Goal: Find specific page/section: Locate a particular part of the current website

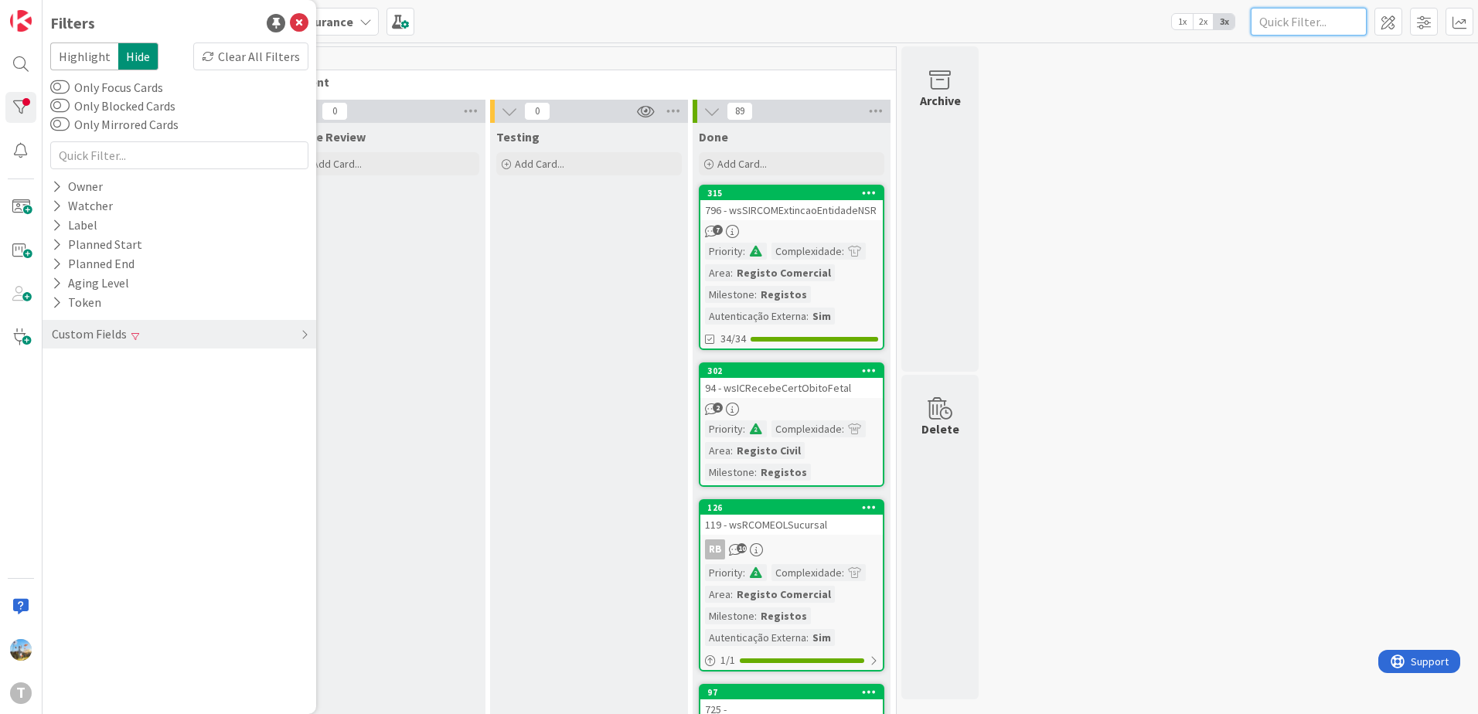
click at [1327, 23] on input "text" at bounding box center [1309, 22] width 116 height 28
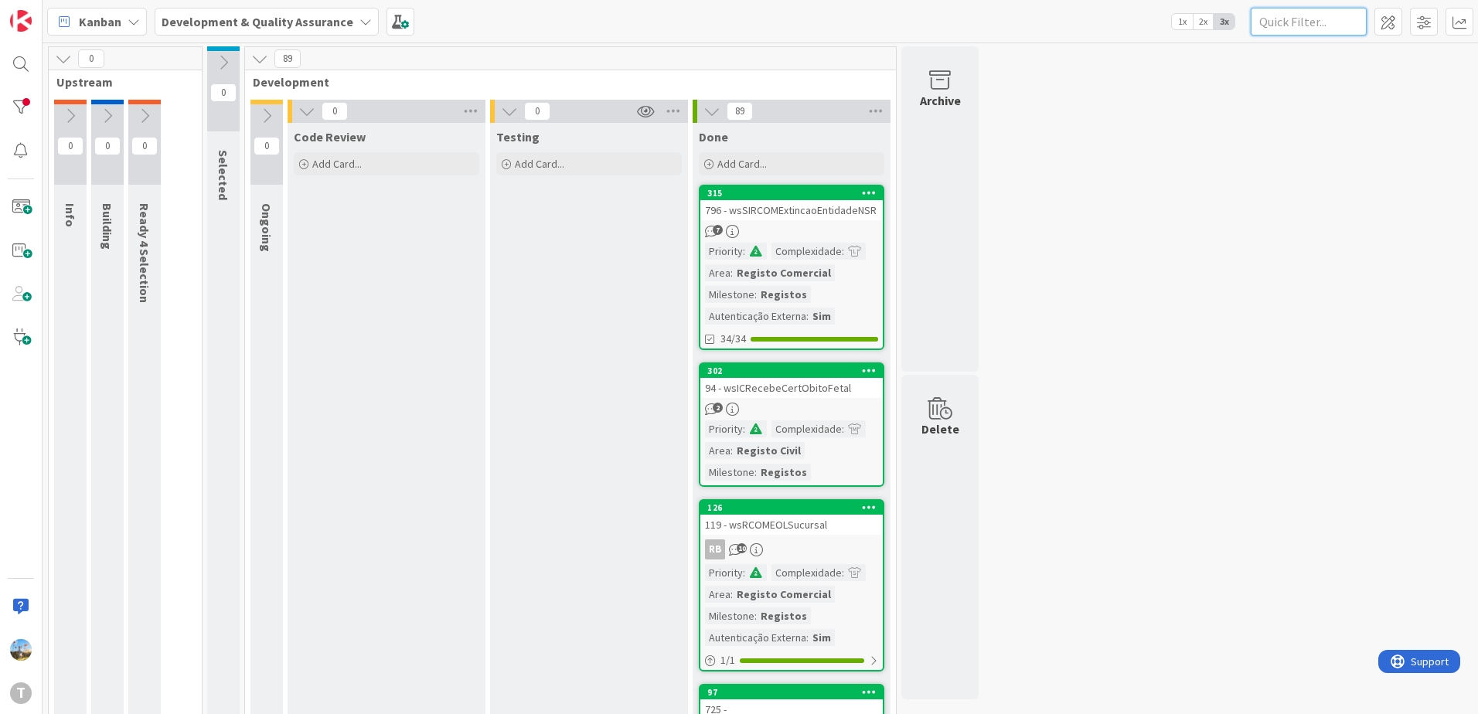
paste input "wsTRIBEntregaInformacao"
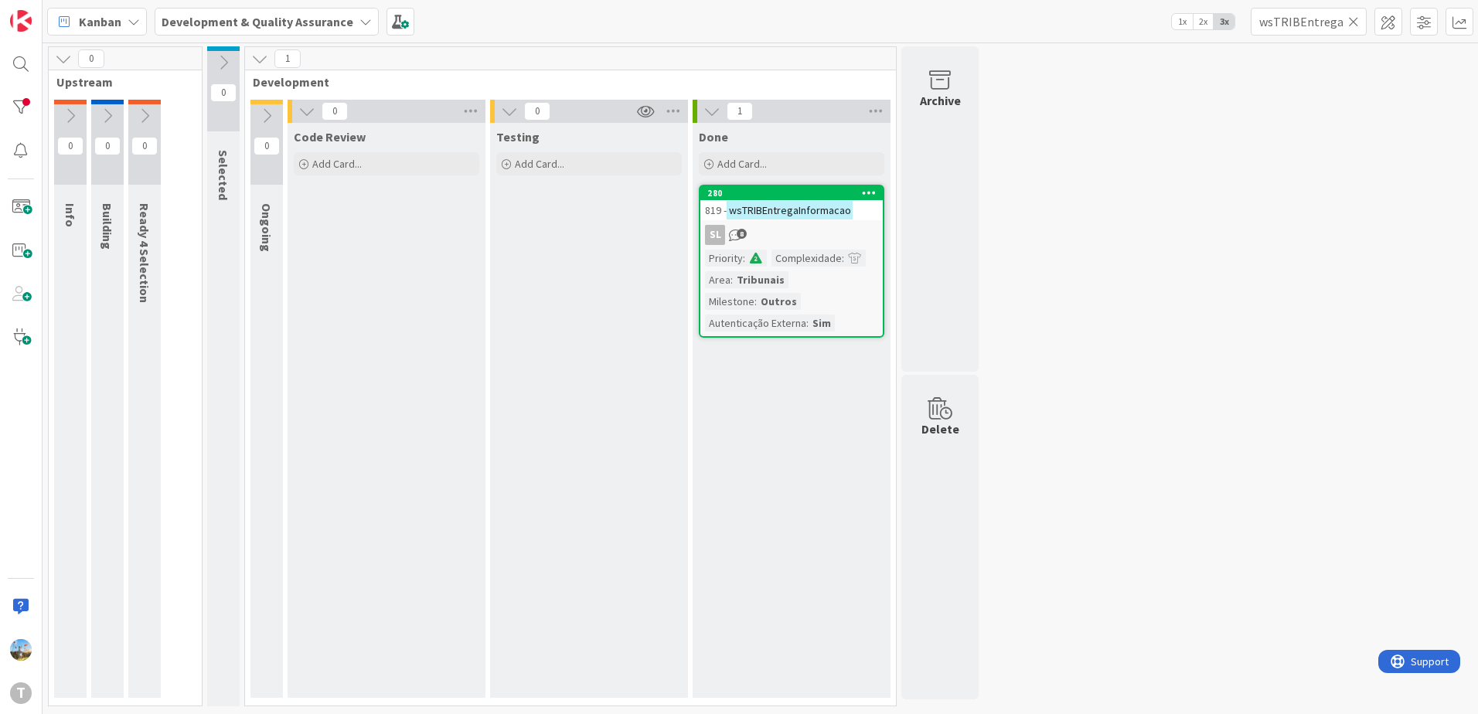
click at [1362, 383] on div "0 Upstream 0 Info 0 Building 0 Ready 4 Selection 0 Selected 1 Development 0 Ong…" at bounding box center [761, 380] width 1430 height 668
click at [1317, 24] on input "wsTRIBEntregaInformacao" at bounding box center [1309, 22] width 116 height 28
paste input "SICRIMObterEntidades"
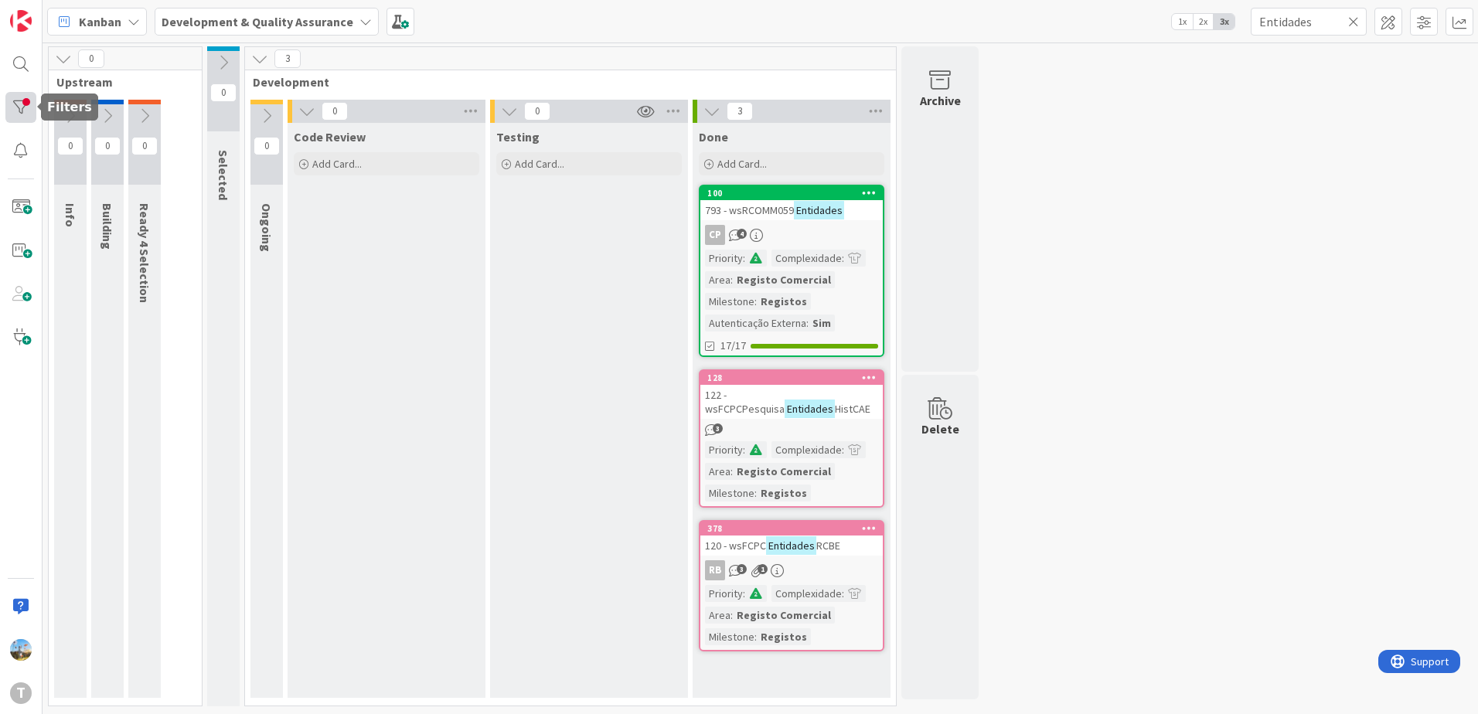
click at [22, 104] on div at bounding box center [20, 107] width 31 height 31
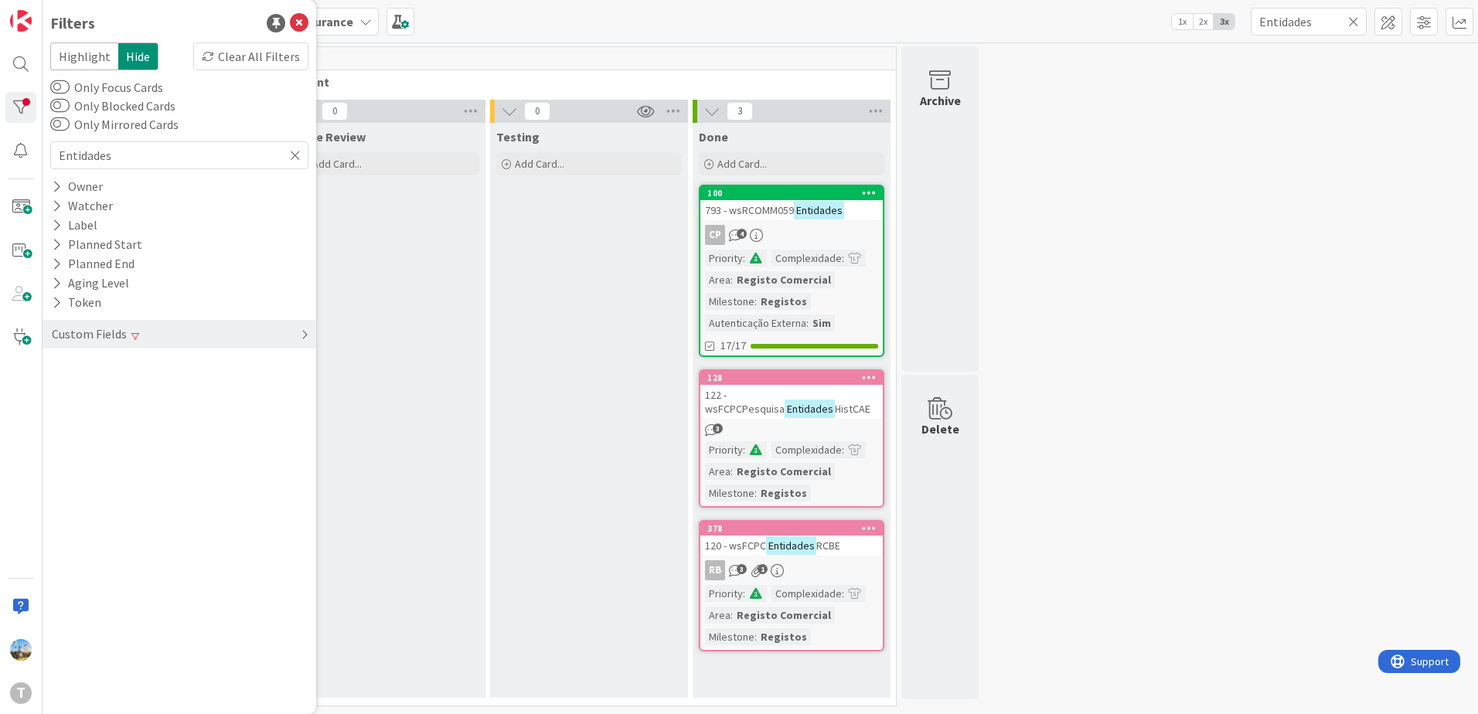
click at [157, 327] on div "Custom Fields" at bounding box center [180, 334] width 274 height 29
click at [281, 365] on div "Clear" at bounding box center [286, 365] width 45 height 19
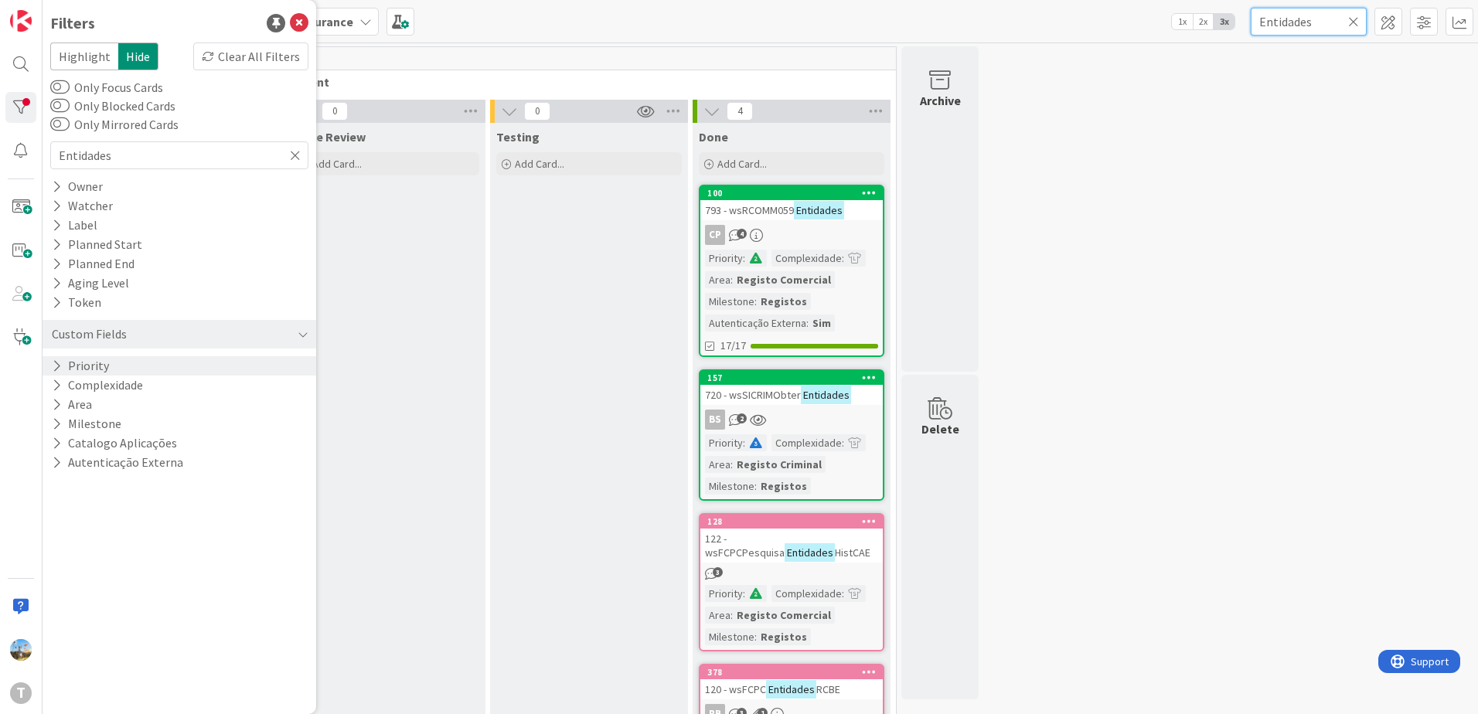
click at [1319, 23] on input "Entidades" at bounding box center [1309, 22] width 116 height 28
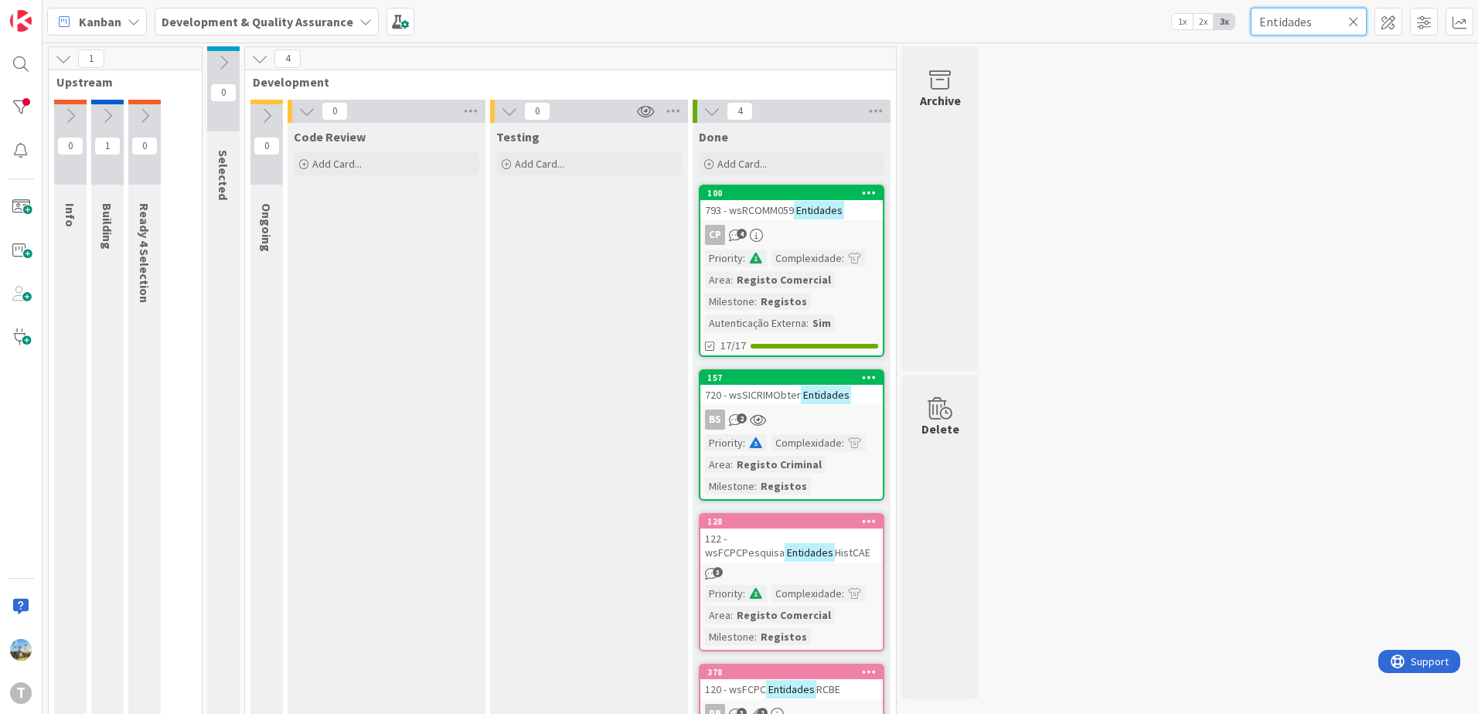
click at [1319, 23] on input "Entidades" at bounding box center [1309, 22] width 116 height 28
paste input "wsSICRIMObter"
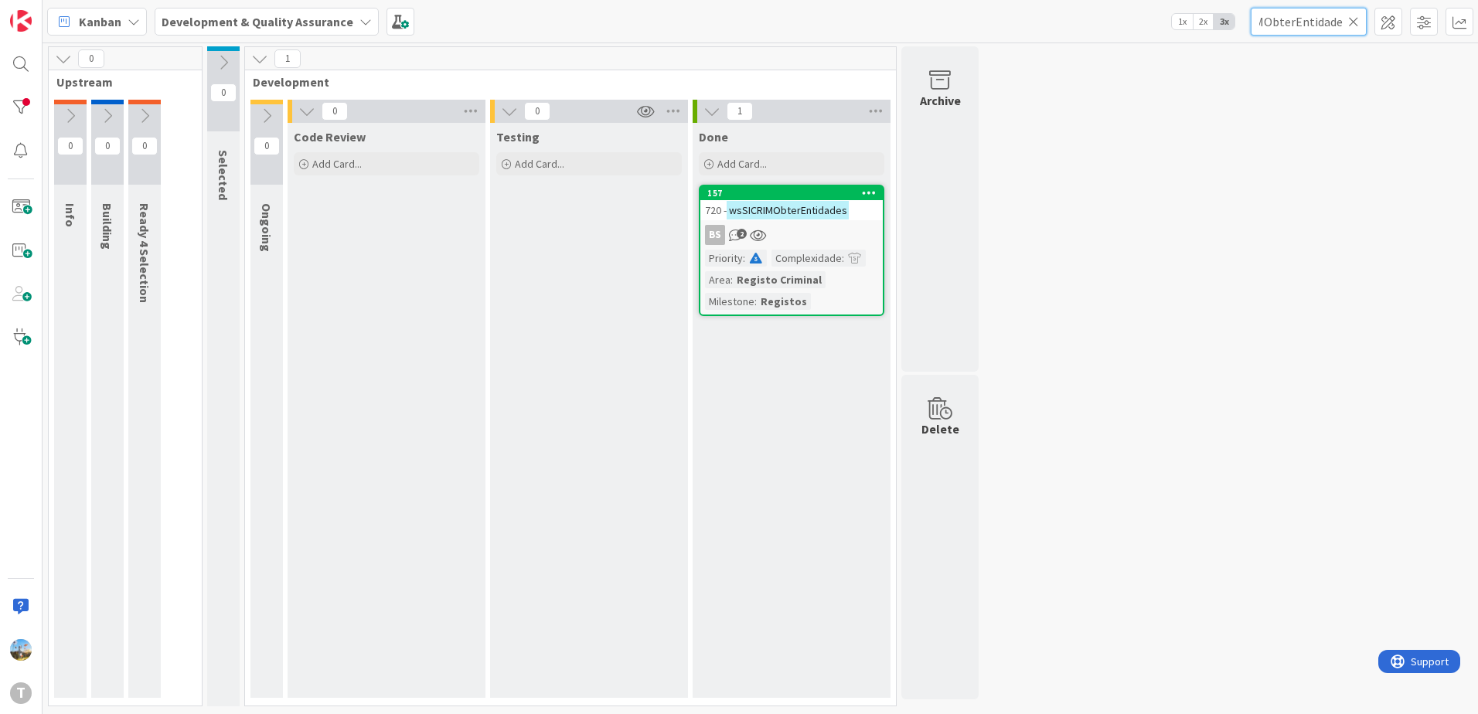
type input "wsSICRIMObterEntidades"
click at [1362, 348] on div "0 Upstream 0 Info 0 Building 0 Ready 4 Selection 0 Selected 1 Development 0 Ong…" at bounding box center [761, 380] width 1430 height 668
click at [1353, 26] on icon at bounding box center [1353, 22] width 11 height 14
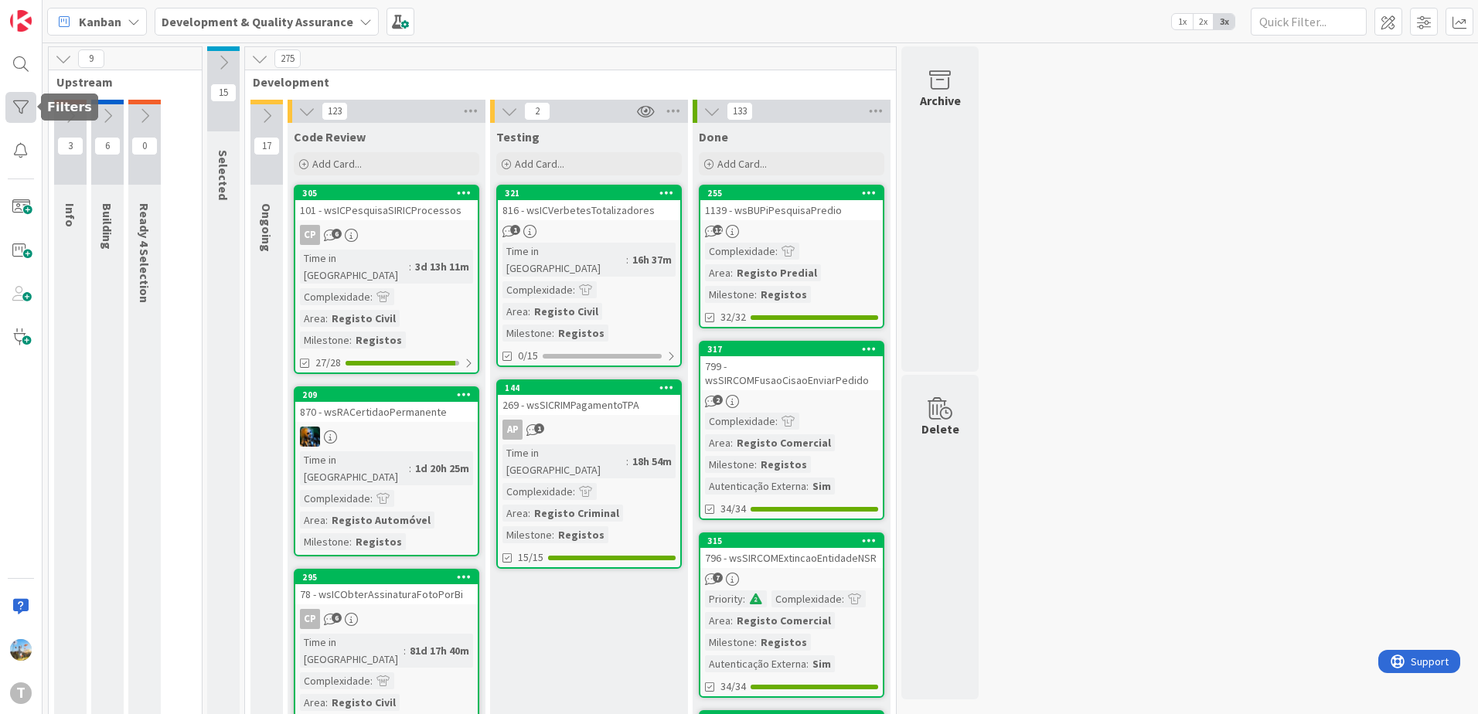
click at [24, 116] on div at bounding box center [20, 107] width 31 height 31
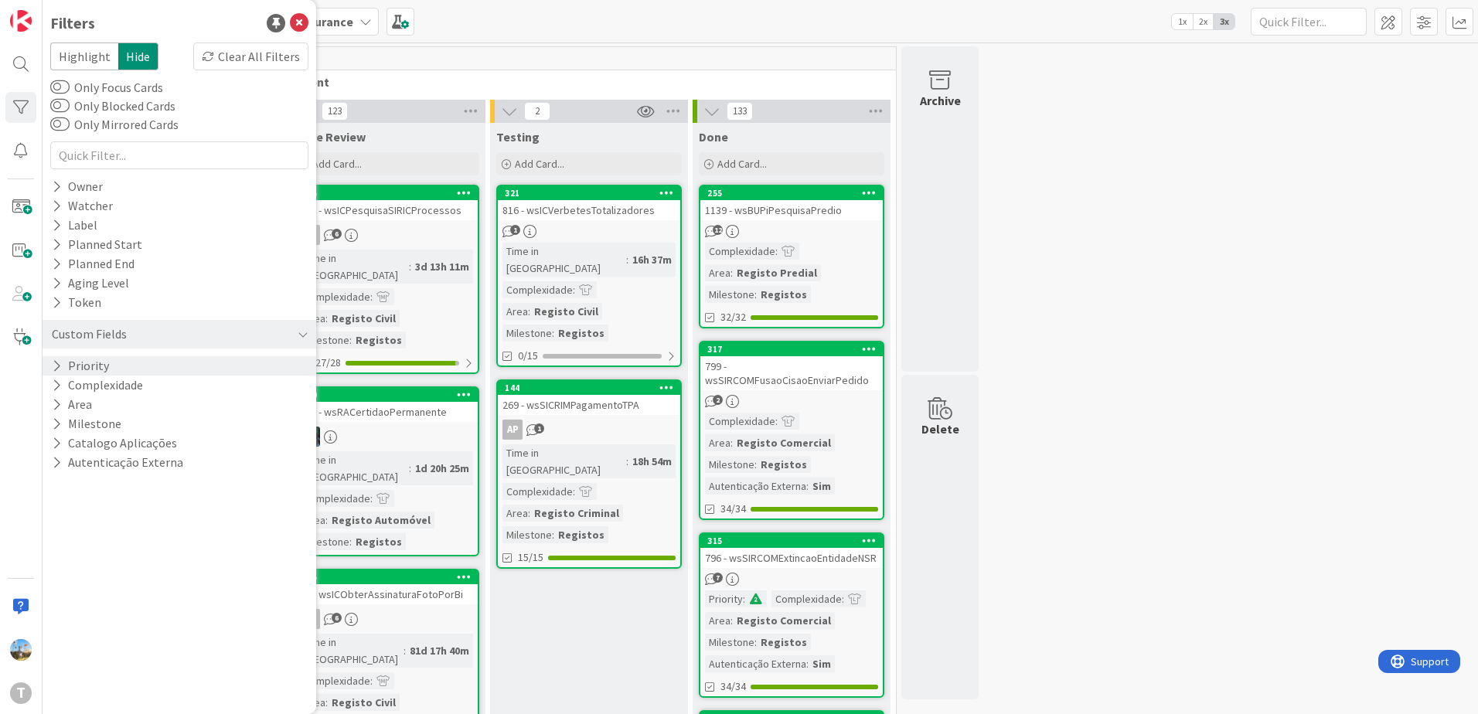
click at [108, 363] on div "Priority" at bounding box center [180, 365] width 274 height 19
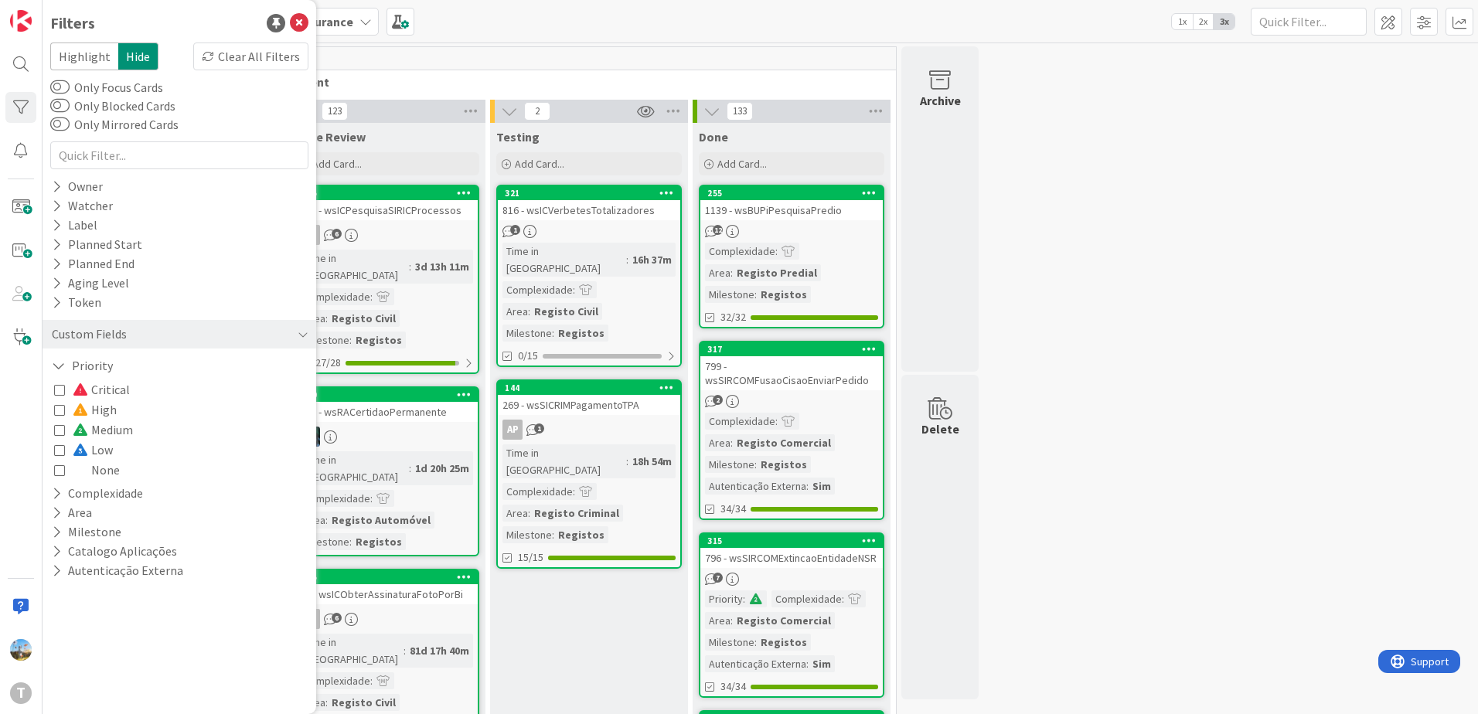
click at [114, 389] on span "Critical" at bounding box center [101, 390] width 57 height 20
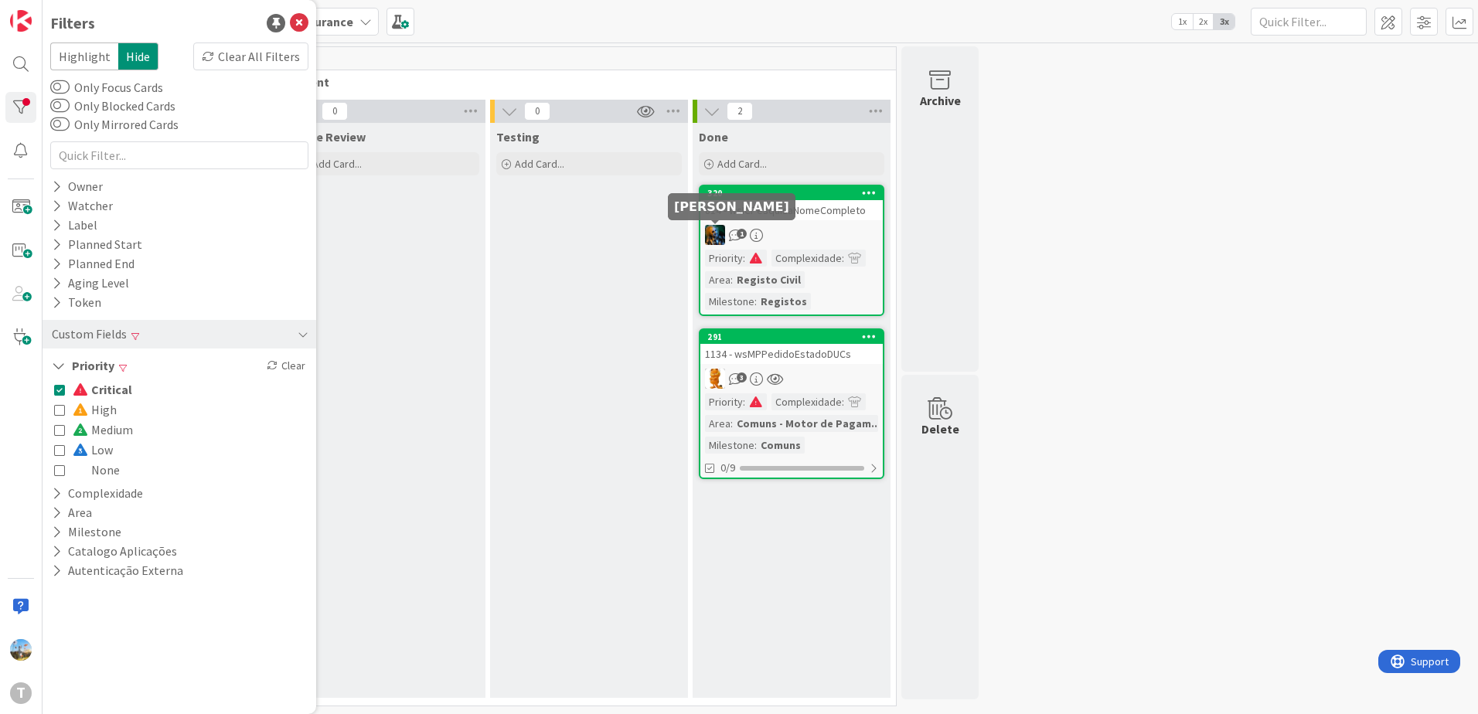
click at [845, 230] on div "1" at bounding box center [791, 235] width 182 height 20
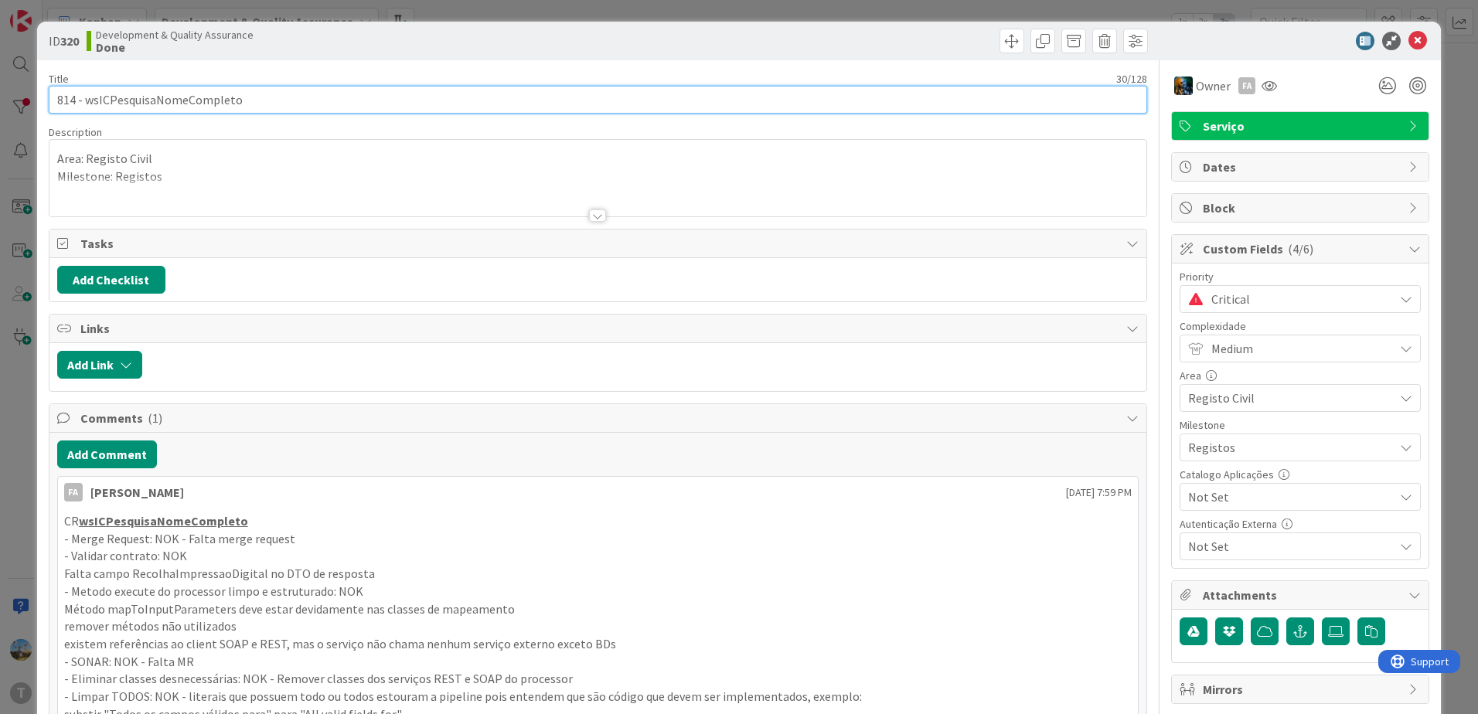
drag, startPoint x: 256, startPoint y: 104, endPoint x: 86, endPoint y: 100, distance: 170.2
click at [86, 100] on input "814 - wsICPesquisaNomeCompleto" at bounding box center [598, 100] width 1099 height 28
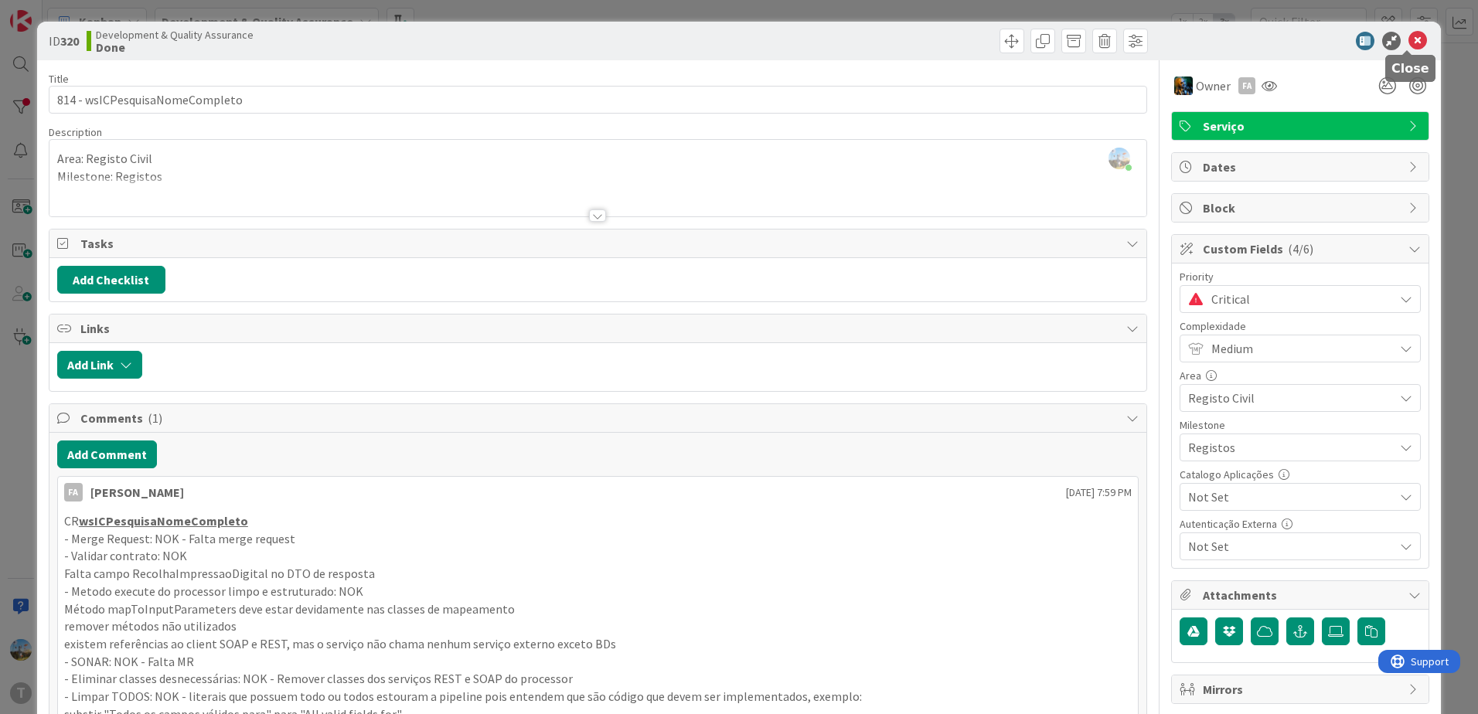
click at [1409, 43] on icon at bounding box center [1418, 41] width 19 height 19
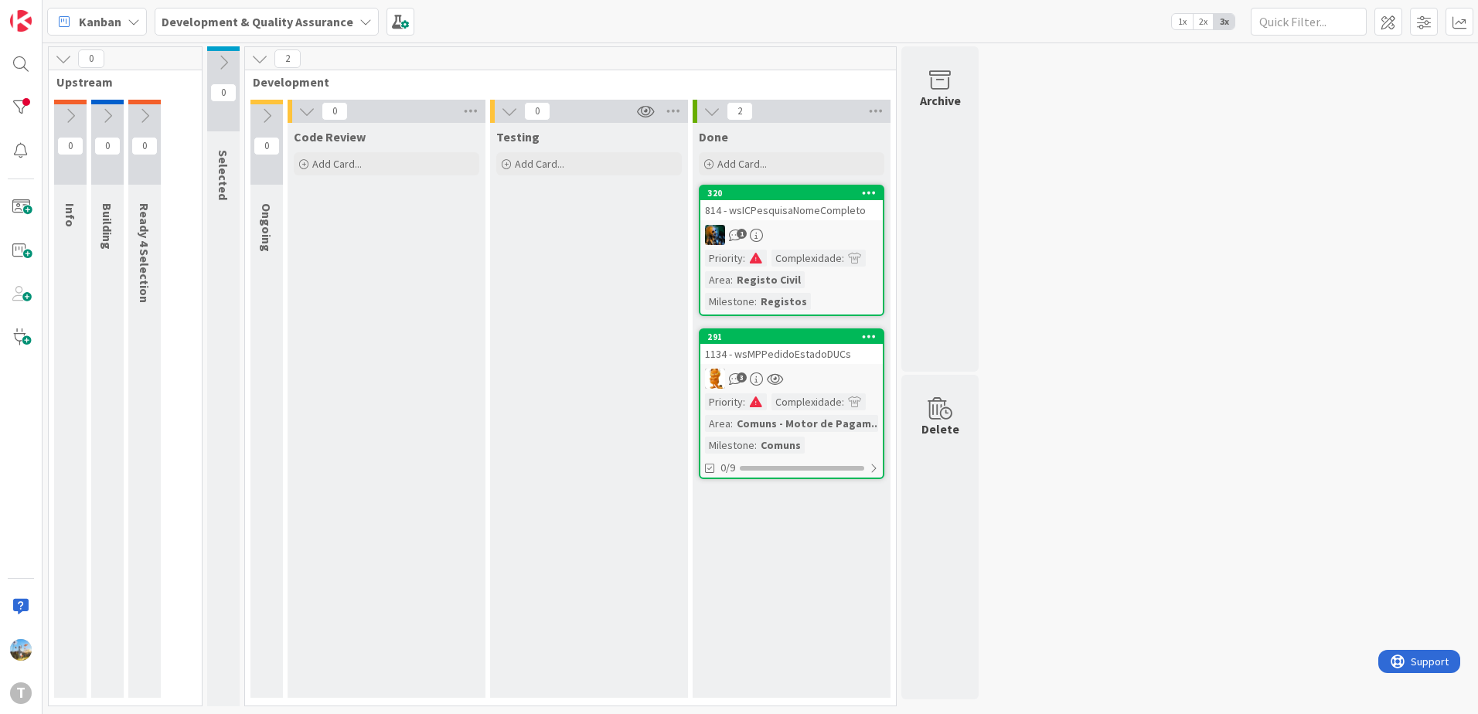
click at [768, 408] on div "Priority : Complexidade : Area : Comuns - Motor de Pagam... Milestone : Comuns" at bounding box center [791, 424] width 173 height 60
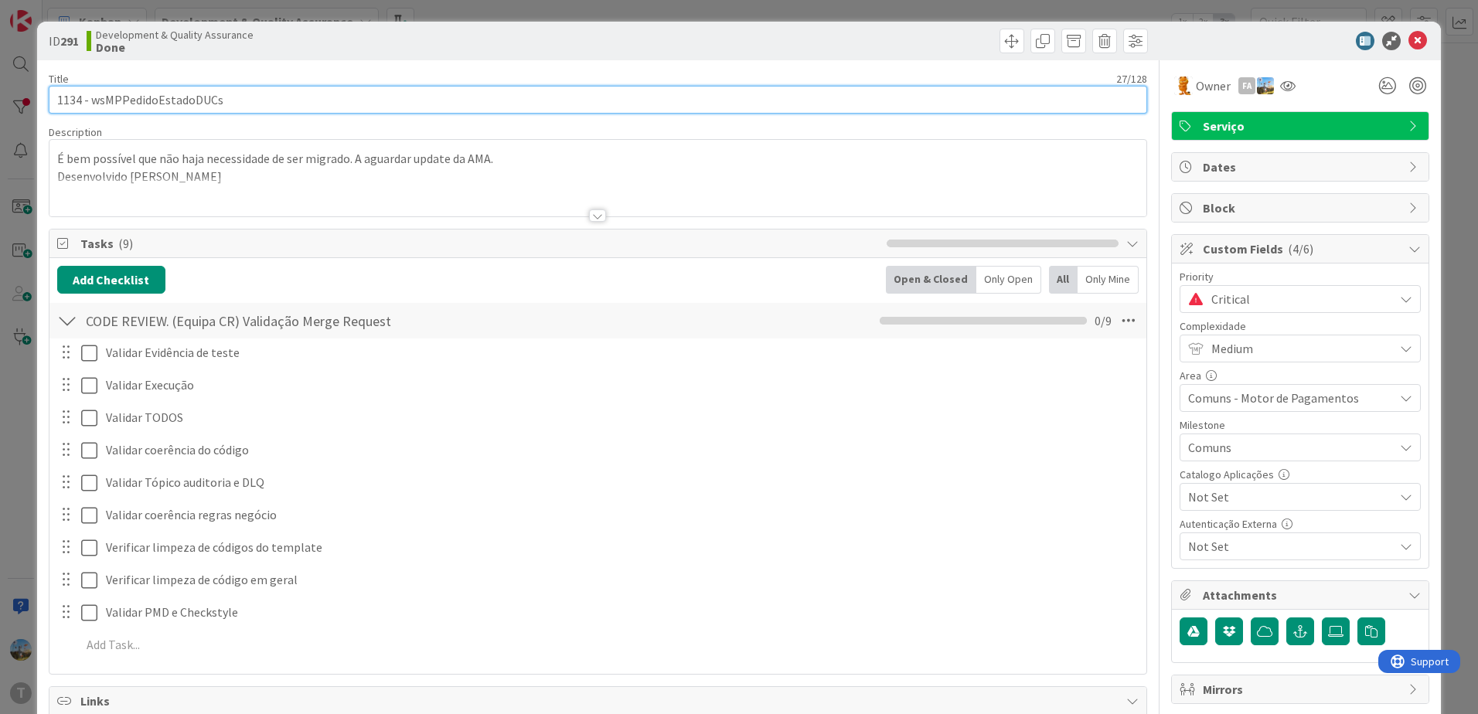
drag, startPoint x: 286, startPoint y: 104, endPoint x: 94, endPoint y: 101, distance: 191.8
click at [94, 101] on input "1134 - wsMPPedidoEstadoDUCs" at bounding box center [598, 100] width 1099 height 28
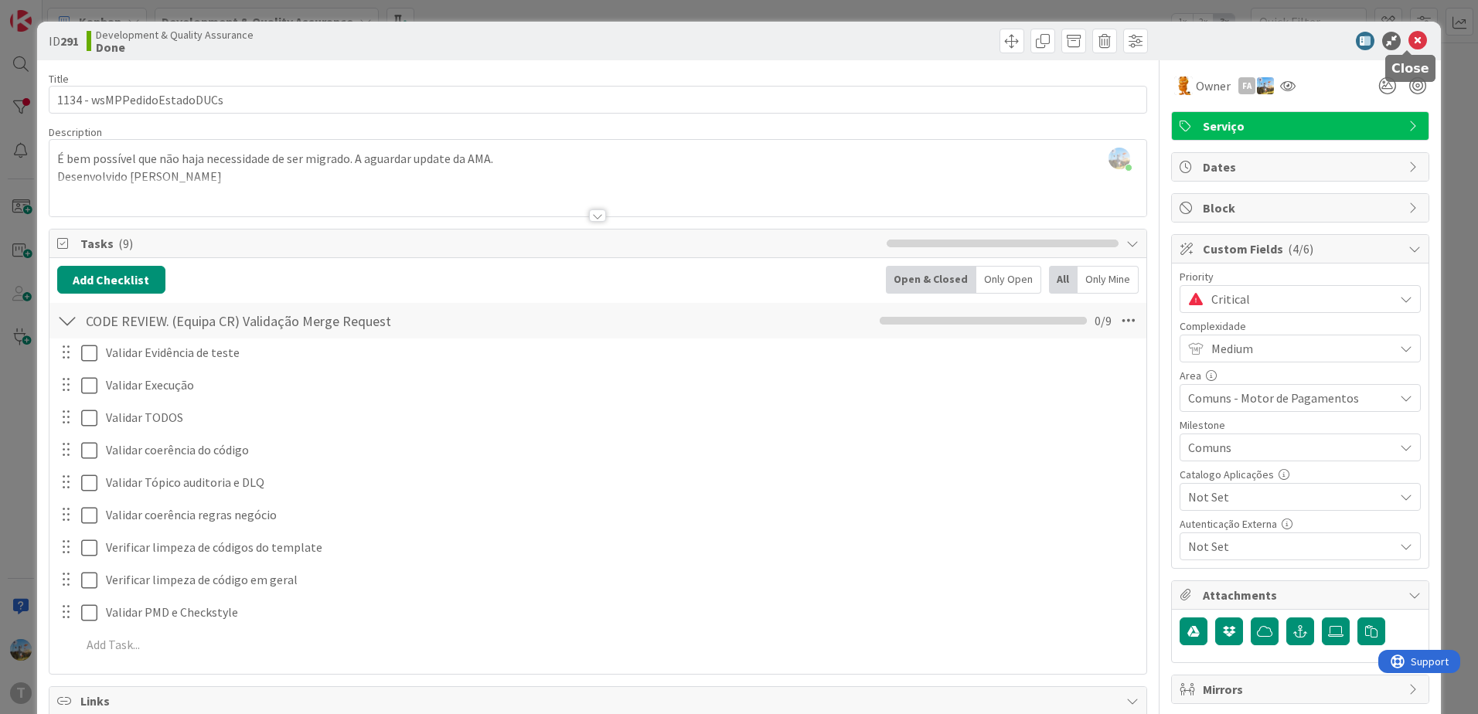
click at [1410, 39] on icon at bounding box center [1418, 41] width 19 height 19
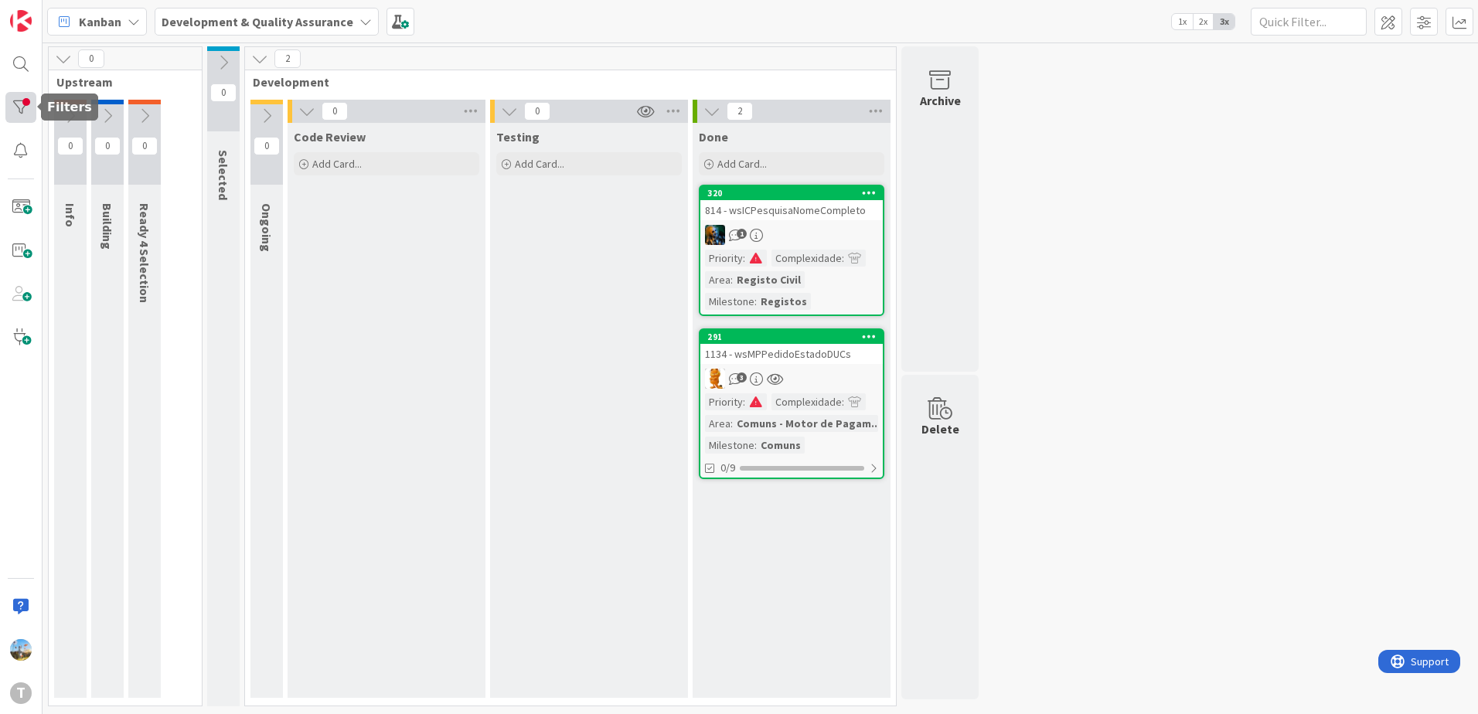
click at [35, 98] on div at bounding box center [20, 107] width 31 height 31
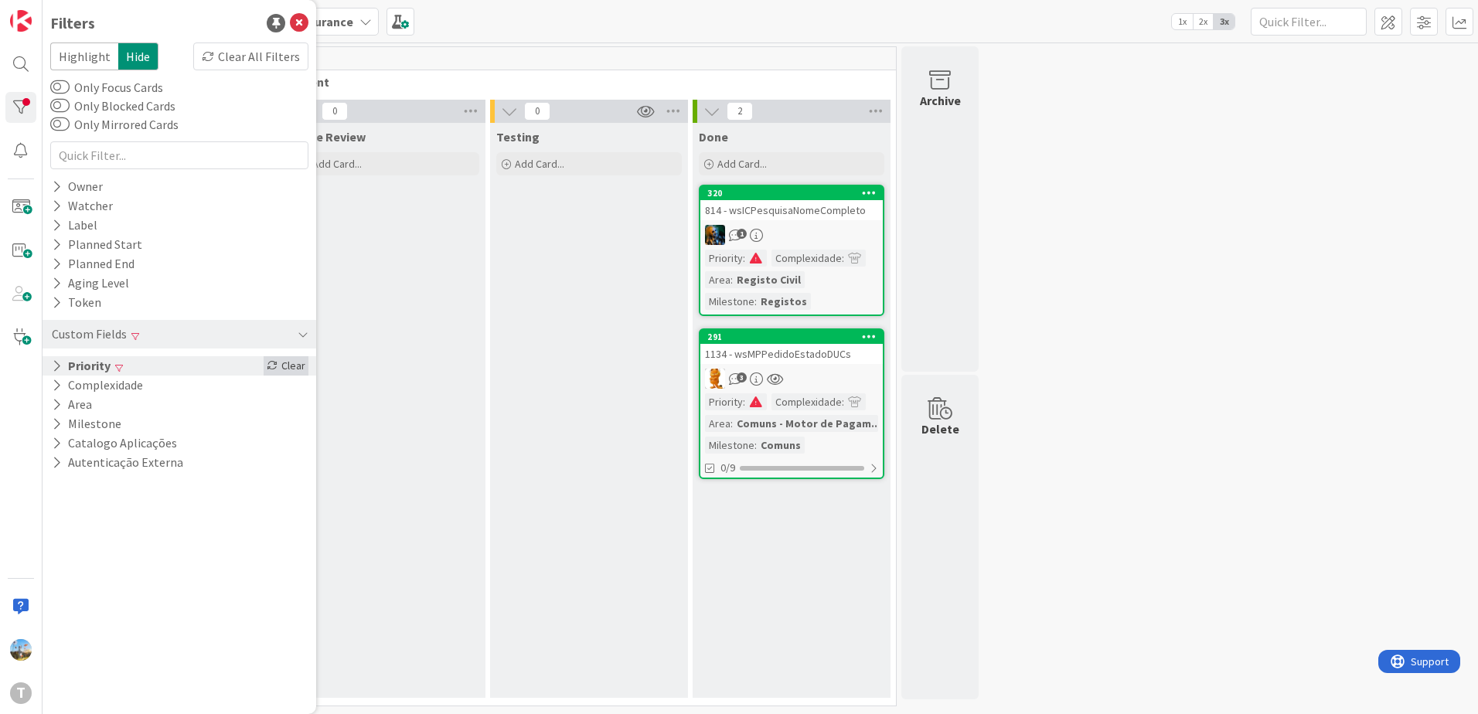
click at [275, 366] on icon at bounding box center [272, 365] width 11 height 11
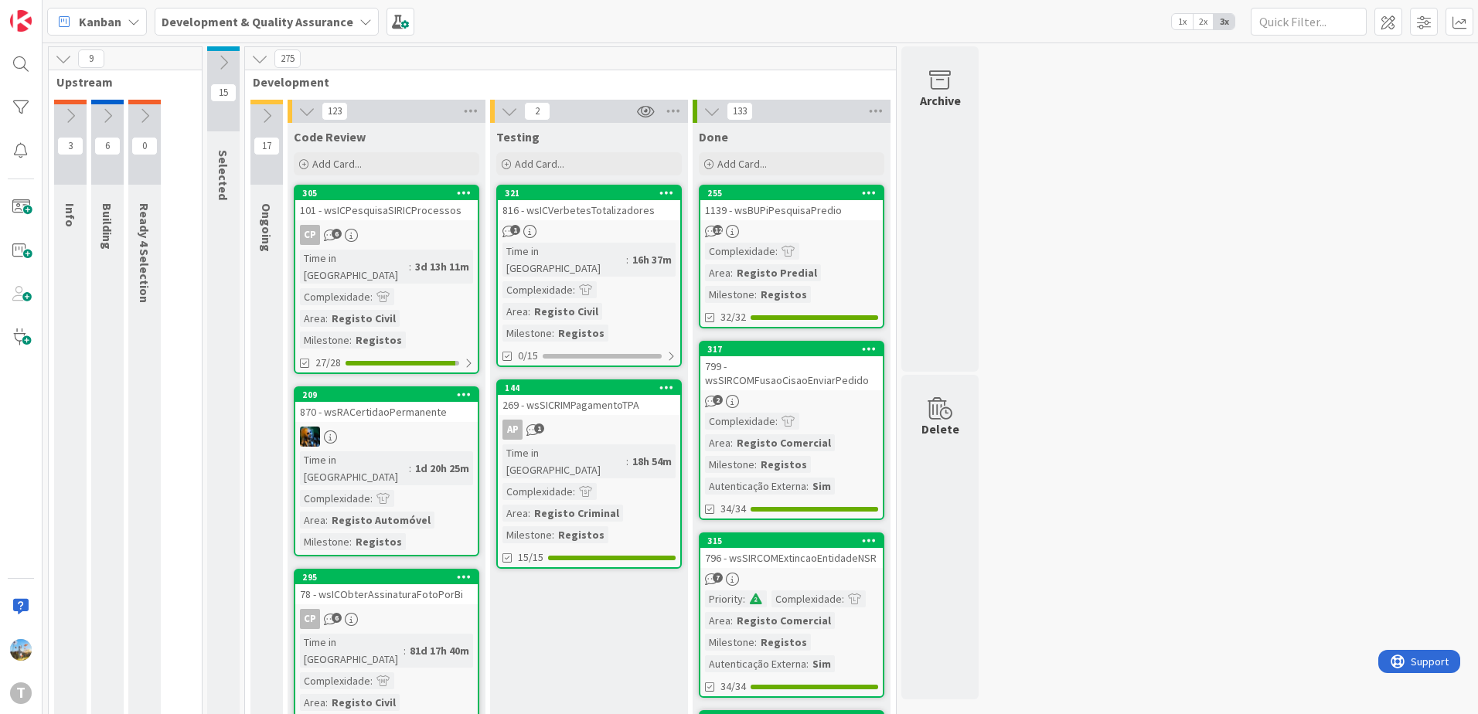
click at [630, 395] on div "269 - wsSICRIMPagamentoTPA" at bounding box center [589, 405] width 182 height 20
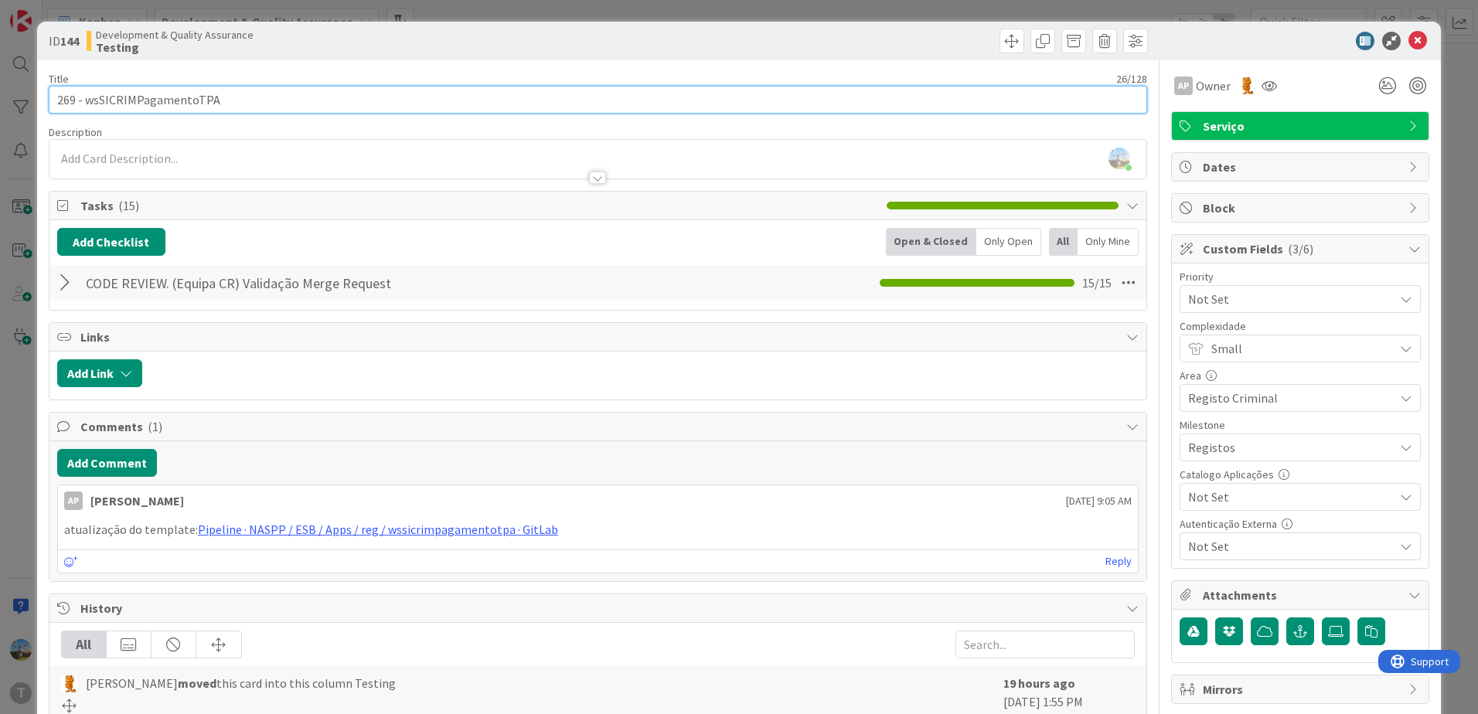
drag, startPoint x: 333, startPoint y: 90, endPoint x: 84, endPoint y: 105, distance: 249.4
click at [84, 105] on input "269 - wsSICRIMPagamentoTPA" at bounding box center [598, 100] width 1099 height 28
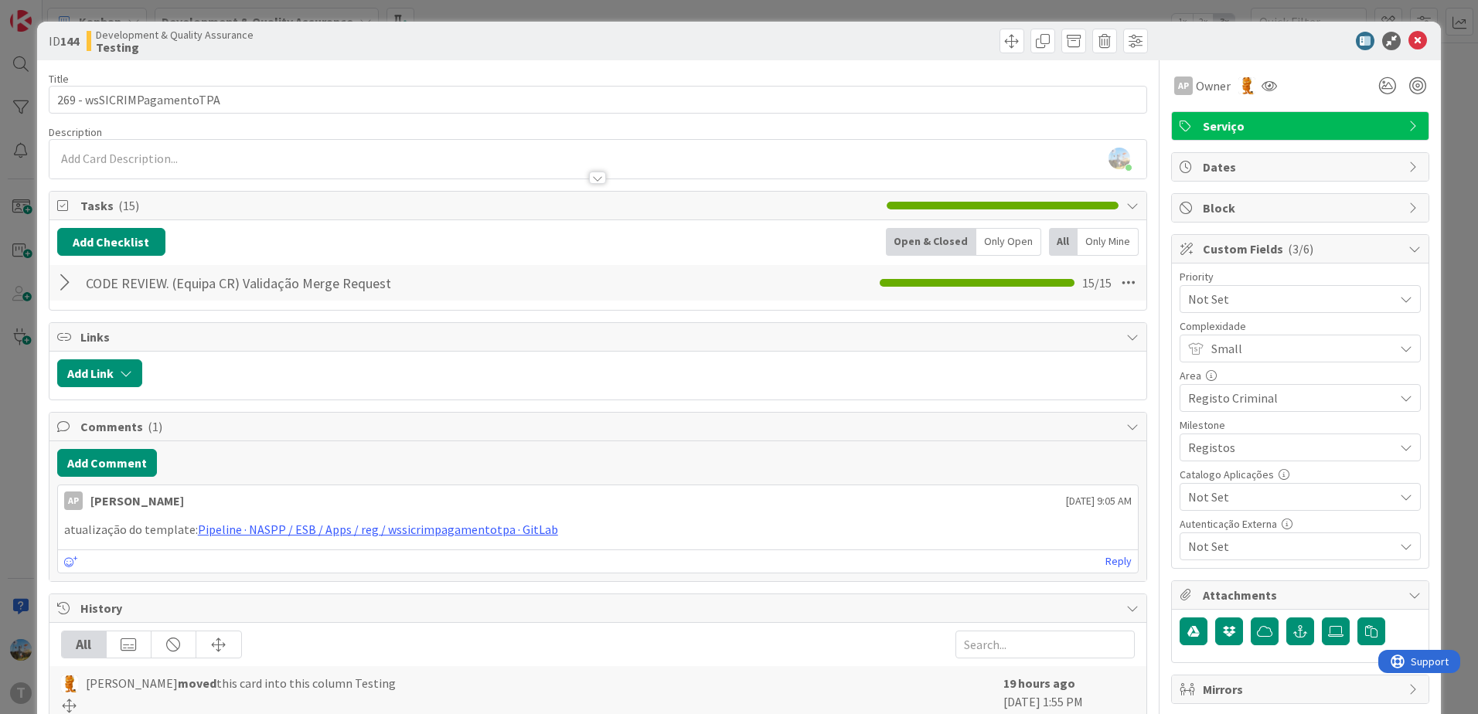
click at [681, 607] on span "History" at bounding box center [599, 608] width 1038 height 19
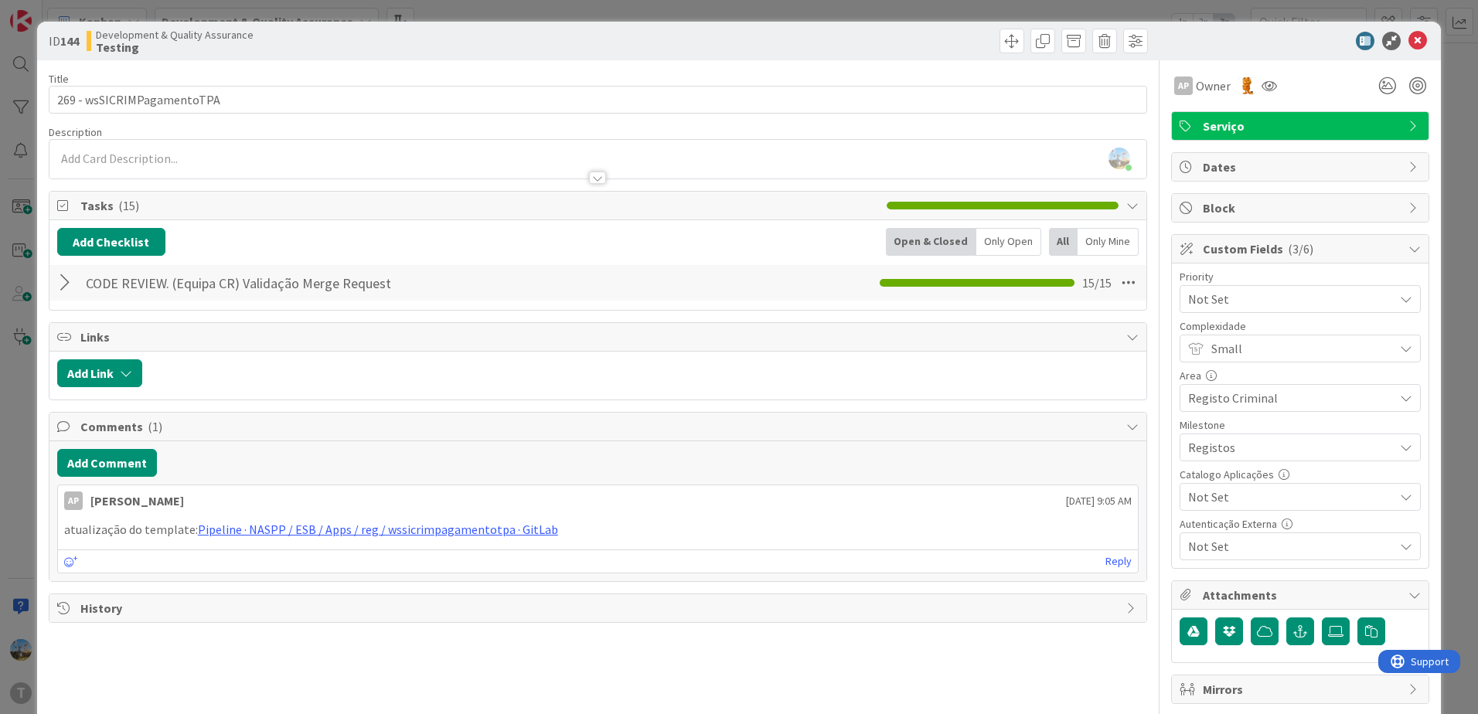
click at [681, 607] on span "History" at bounding box center [599, 608] width 1038 height 19
